Goal: Information Seeking & Learning: Learn about a topic

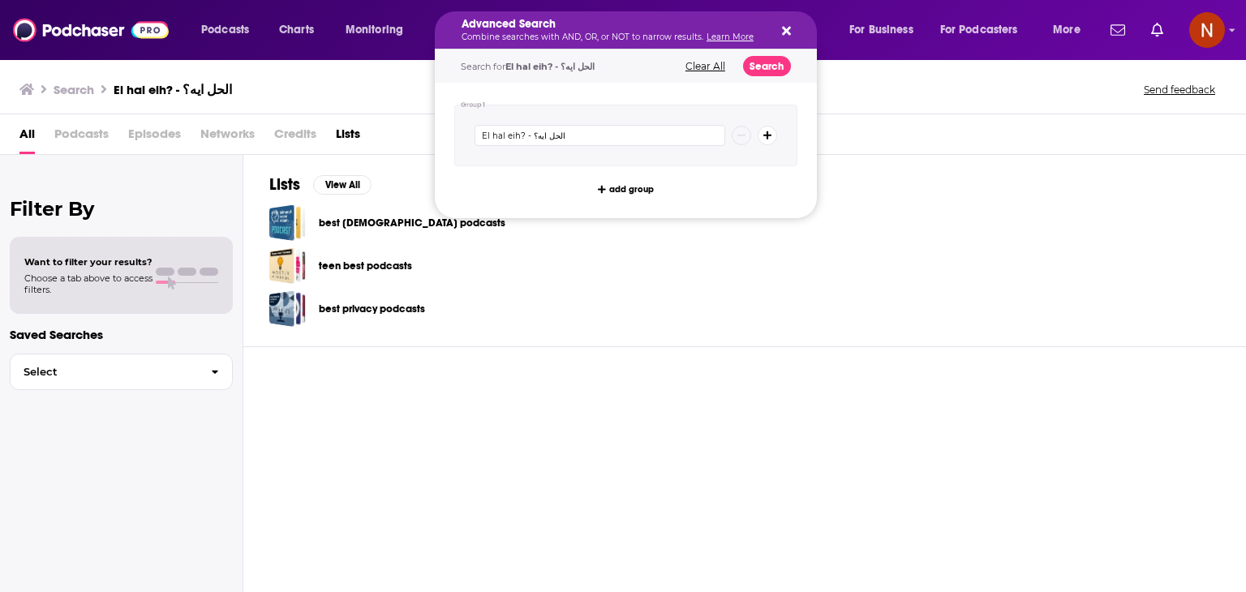
drag, startPoint x: 554, startPoint y: 27, endPoint x: 436, endPoint y: 25, distance: 118.4
click at [545, 25] on h5 "Advanced Search" at bounding box center [612, 24] width 303 height 11
drag, startPoint x: 529, startPoint y: 135, endPoint x: 454, endPoint y: 128, distance: 75.0
click at [454, 128] on div "El hal eih? - الحل ايه؟" at bounding box center [625, 136] width 343 height 62
type input "الحل ايه؟"
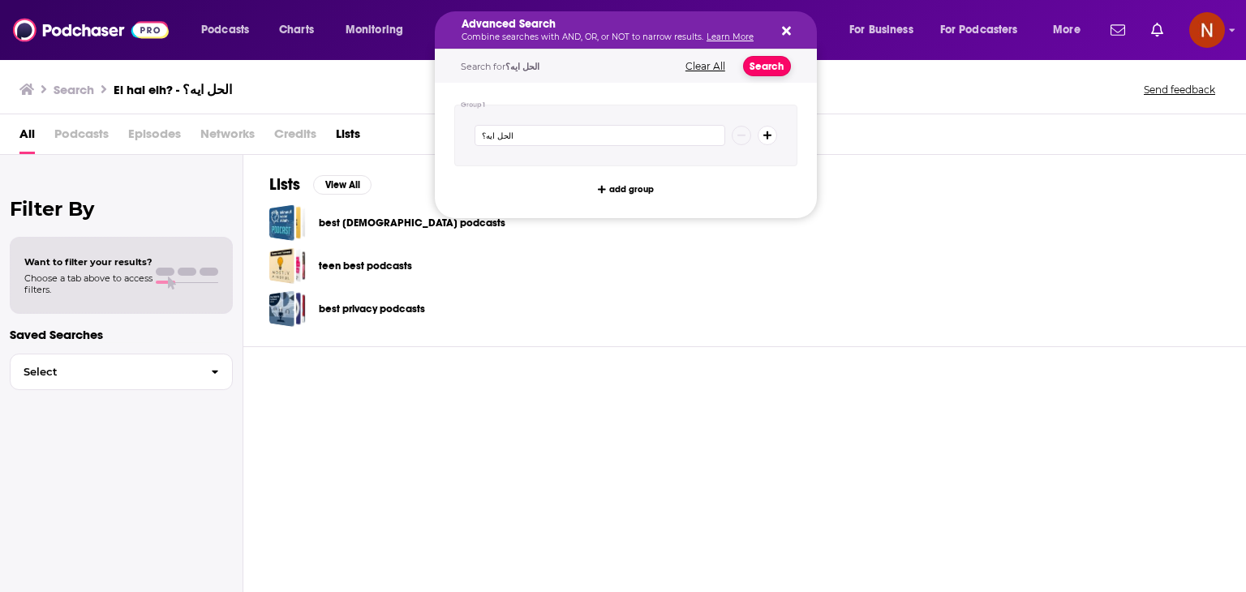
click at [775, 62] on button "Search" at bounding box center [767, 66] width 48 height 20
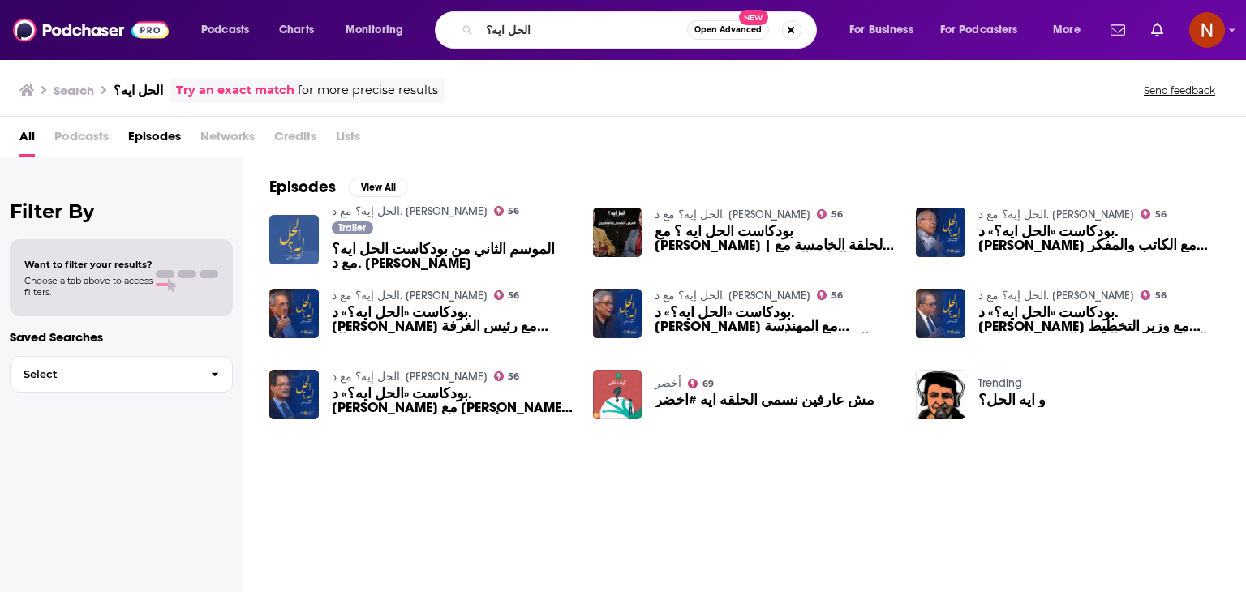
click at [295, 230] on img "الموسم الثاني من بودكاست الحل ايه؟ مع د. رباب المهدي" at bounding box center [293, 239] width 49 height 49
